Goal: Task Accomplishment & Management: Complete application form

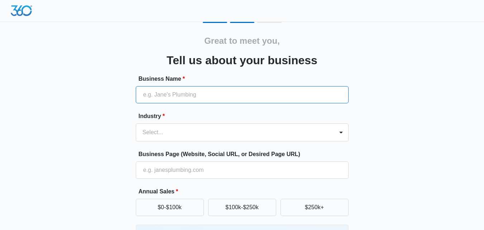
click at [170, 96] on input "Business Name *" at bounding box center [242, 94] width 213 height 17
type input "Moto Lords"
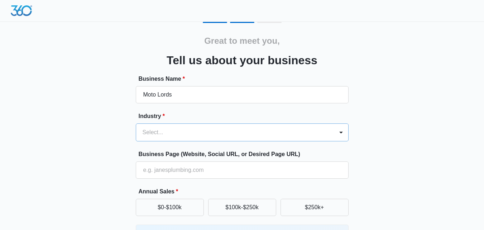
click at [166, 129] on div at bounding box center [234, 132] width 182 height 10
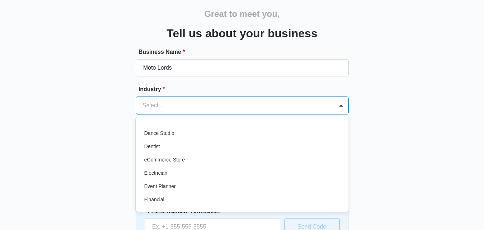
scroll to position [134, 0]
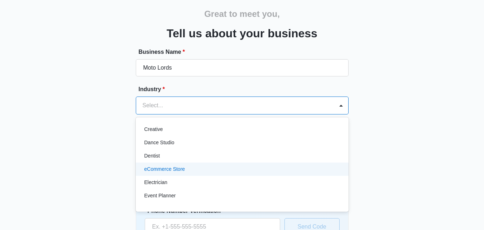
click at [174, 166] on p "eCommerce Store" at bounding box center [164, 169] width 41 height 8
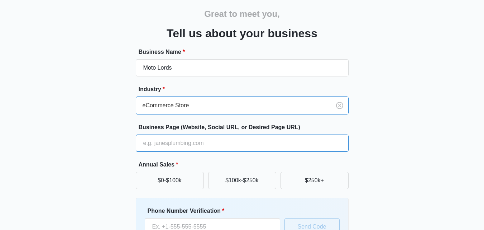
click at [191, 147] on input "Business Page (Website, Social URL, or Desired Page URL)" at bounding box center [242, 142] width 213 height 17
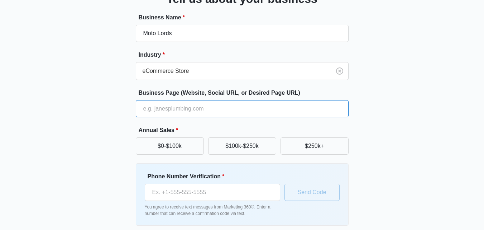
scroll to position [91, 0]
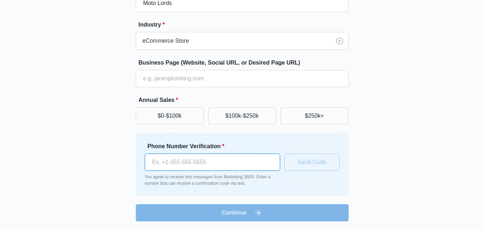
click at [179, 163] on input "Phone Number Verification *" at bounding box center [212, 161] width 135 height 17
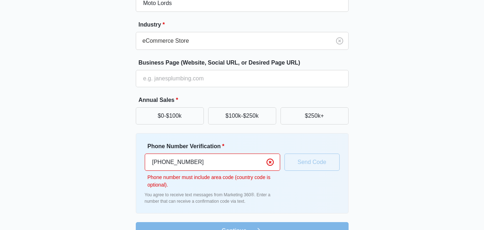
click at [204, 165] on input "[PHONE_NUMBER]" at bounding box center [212, 161] width 135 height 17
type input "[PHONE_NUMBER]"
